Goal: Navigation & Orientation: Understand site structure

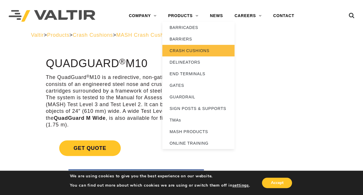
click at [184, 48] on link "CRASH CUSHIONS" at bounding box center [198, 51] width 72 height 12
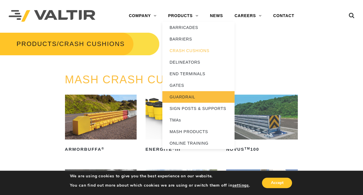
click at [185, 97] on link "GUARDRAIL" at bounding box center [198, 97] width 72 height 12
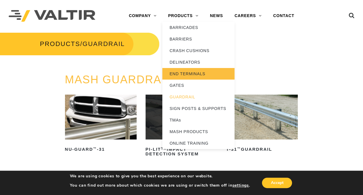
click at [188, 73] on link "END TERMINALS" at bounding box center [198, 74] width 72 height 12
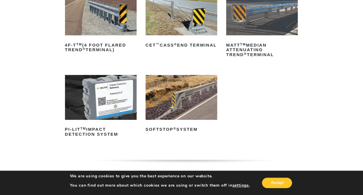
scroll to position [115, 0]
